Goal: Transaction & Acquisition: Purchase product/service

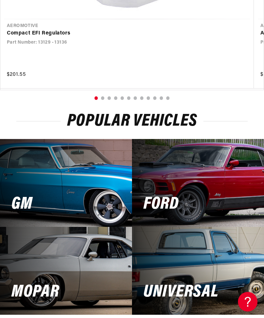
scroll to position [865, 0]
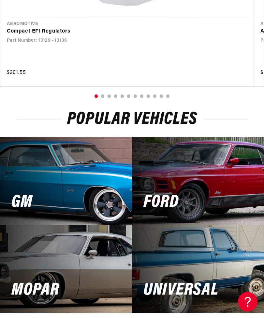
click at [40, 185] on div "GM" at bounding box center [66, 181] width 132 height 88
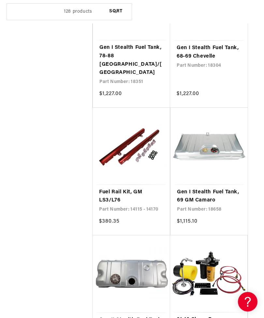
scroll to position [0, 205]
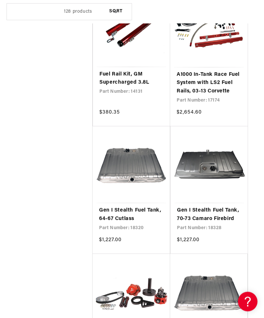
click at [112, 207] on link "Gen I Stealth Fuel Tank, 64-67 Cutlass" at bounding box center [131, 215] width 64 height 17
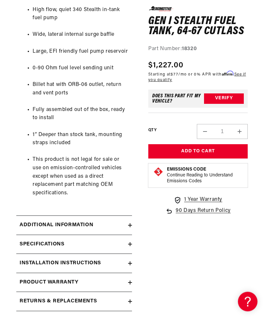
scroll to position [328, 0]
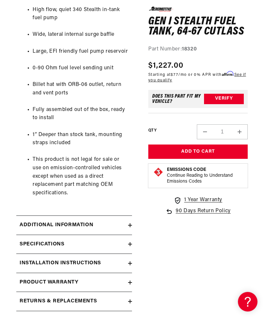
click at [33, 221] on h2 "Additional information" at bounding box center [57, 225] width 74 height 8
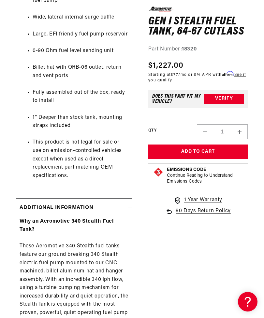
scroll to position [0, 0]
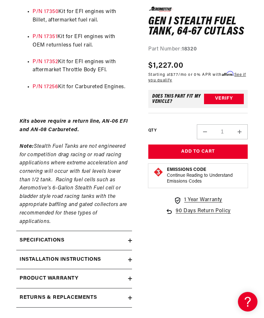
click at [32, 236] on h2 "Specifications" at bounding box center [42, 240] width 45 height 8
